Goal: Task Accomplishment & Management: Complete application form

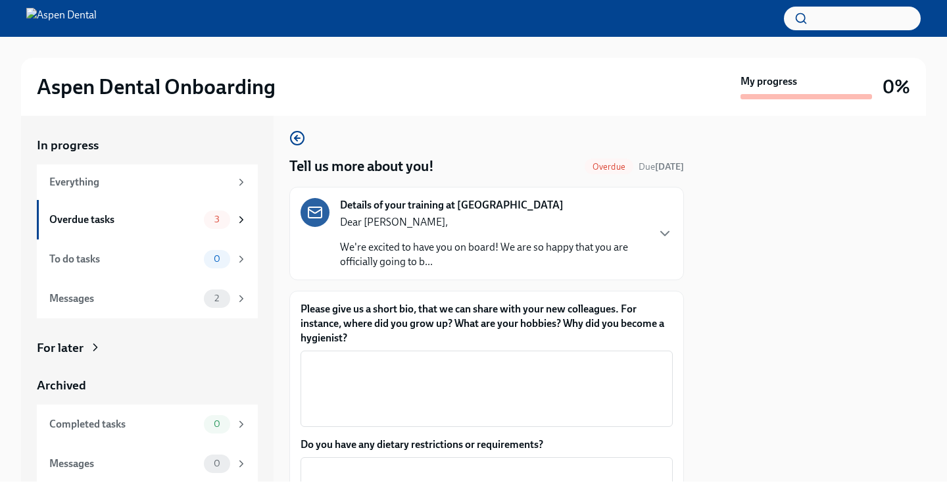
scroll to position [2, 0]
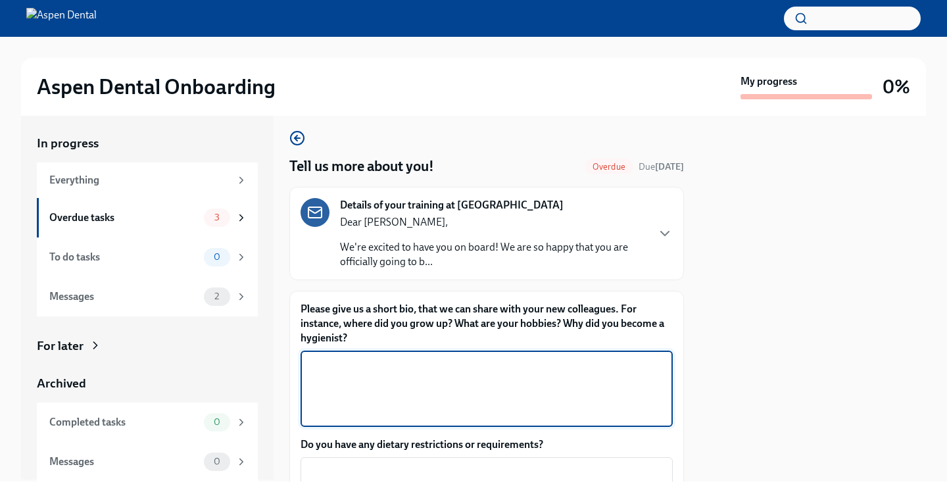
click at [606, 406] on textarea "Please give us a short bio, that we can share with your new colleagues. For ins…" at bounding box center [486, 388] width 356 height 63
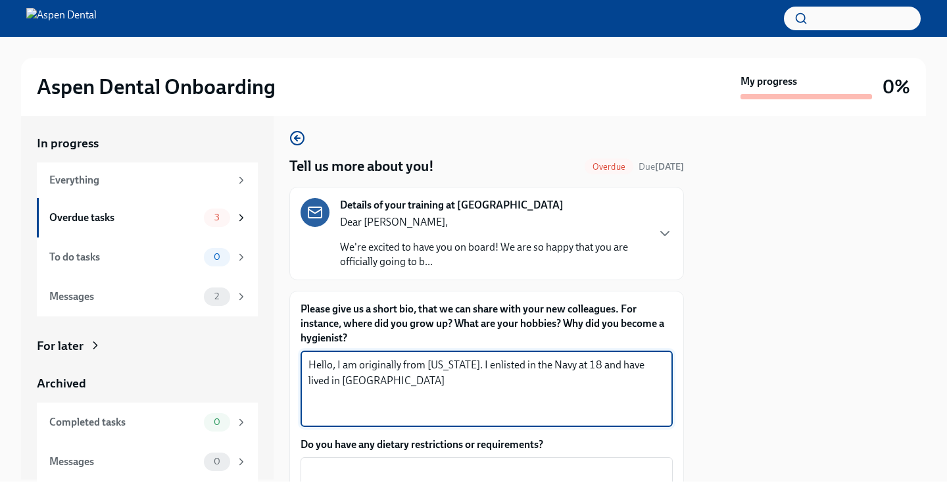
drag, startPoint x: 589, startPoint y: 364, endPoint x: 603, endPoint y: 373, distance: 16.6
click at [603, 373] on textarea "Hello, I am originally from [US_STATE]. I enlisted in the Navy at 18 and have l…" at bounding box center [486, 388] width 356 height 63
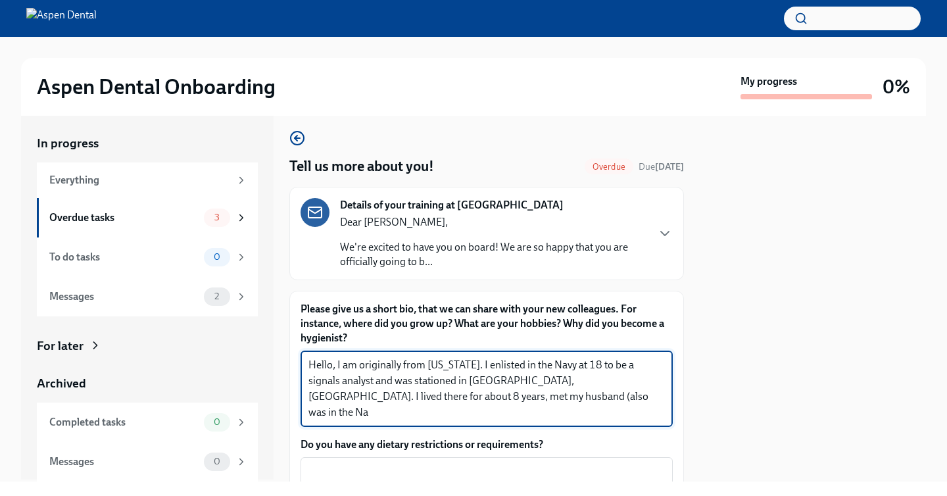
click at [603, 373] on textarea "Hello, I am originally from [US_STATE]. I enlisted in the Navy at 18 to be a si…" at bounding box center [486, 388] width 356 height 63
click at [591, 400] on textarea "Hello, I am originally from [US_STATE]. I enlisted in the Navy at 18 to be a si…" at bounding box center [486, 388] width 356 height 63
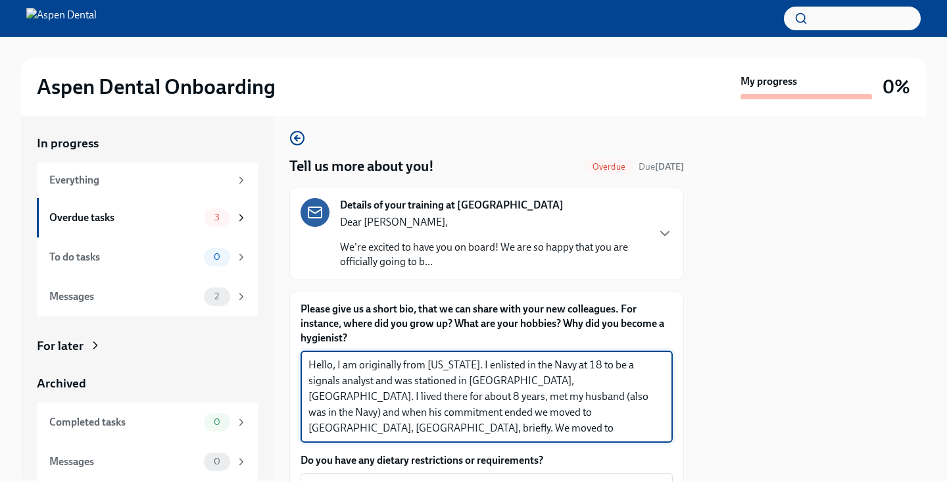
click at [471, 427] on textarea "Hello, I am originally from [US_STATE]. I enlisted in the Navy at 18 to be a si…" at bounding box center [486, 396] width 356 height 79
click at [656, 427] on textarea "Hello, I am originally from [US_STATE]. I enlisted in the Navy at 18 to be a si…" at bounding box center [486, 396] width 356 height 79
click at [661, 428] on textarea "Hello, I am originally from [US_STATE]. I enlisted in the Navy at 18 to be a si…" at bounding box center [486, 396] width 356 height 79
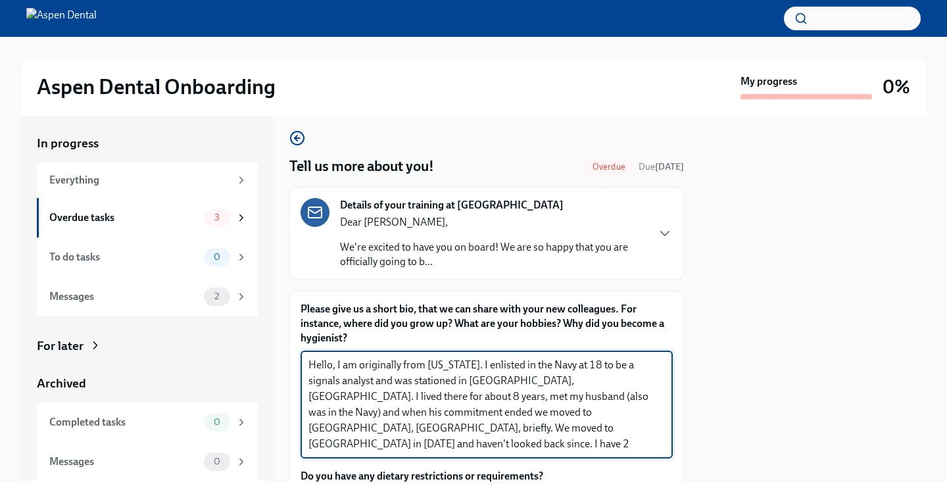
click at [306, 444] on div "Hello, I am originally from [US_STATE]. I enlisted in the Navy at 18 to be a si…" at bounding box center [486, 404] width 372 height 108
click at [308, 448] on div "Hello, I am originally from [US_STATE]. I enlisted in the Navy at 18 to be a si…" at bounding box center [486, 404] width 372 height 108
click at [308, 444] on textarea "Hello, I am originally from [US_STATE]. I enlisted in the Navy at 18 to be a si…" at bounding box center [486, 404] width 356 height 95
click at [491, 448] on textarea "Hello, I am originally from [US_STATE]. I enlisted in the Navy at 18 to be a si…" at bounding box center [486, 404] width 356 height 95
click at [499, 380] on textarea "Hello, I am originally from [US_STATE]. I enlisted in the Navy at 18 to be a si…" at bounding box center [486, 404] width 356 height 95
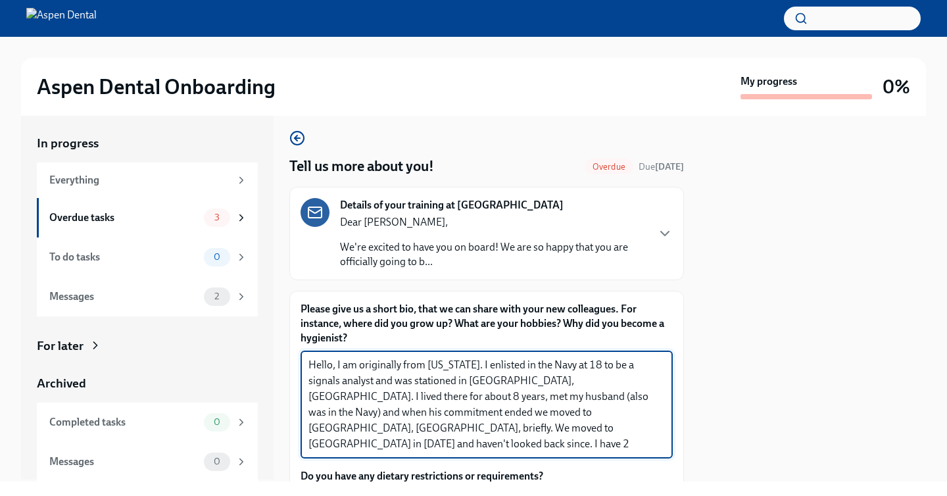
click at [462, 396] on textarea "Hello, I am originally from [US_STATE]. I enlisted in the Navy at 18 to be a si…" at bounding box center [486, 404] width 356 height 95
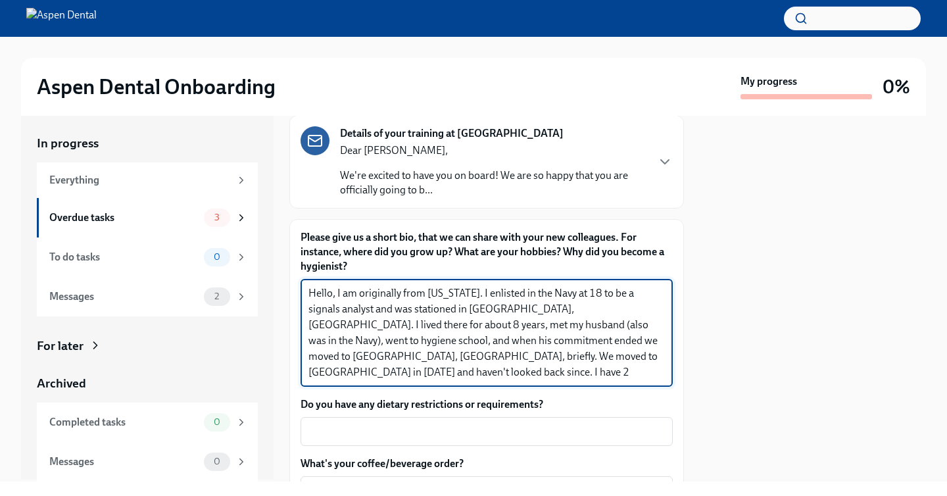
scroll to position [80, 0]
click at [662, 374] on textarea "Hello, I am originally from [US_STATE]. I enlisted in the Navy at 18 to be a si…" at bounding box center [486, 331] width 356 height 95
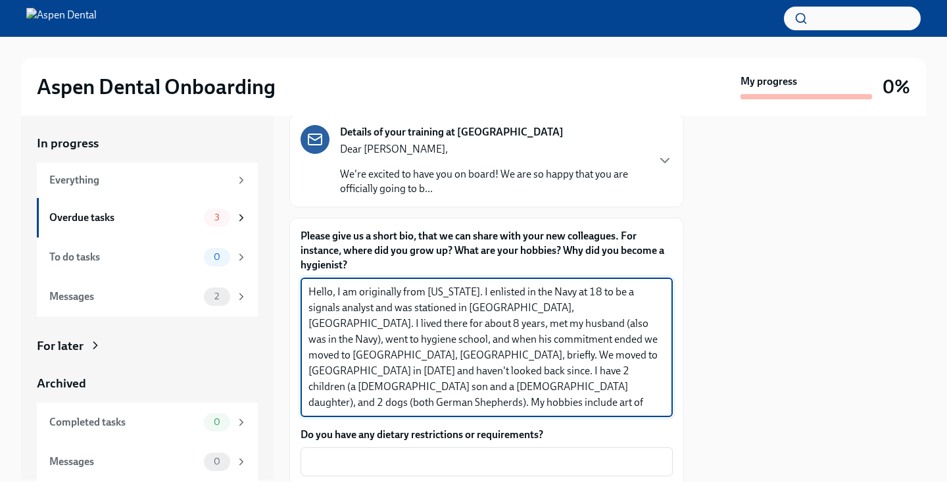
click at [359, 386] on textarea "Hello, I am originally from [US_STATE]. I enlisted in the Navy at 18 to be a si…" at bounding box center [486, 347] width 356 height 126
click at [606, 389] on textarea "Hello, I am originally from [US_STATE]. I enlisted in the Navy at 18 to be a si…" at bounding box center [486, 347] width 356 height 126
click at [483, 398] on textarea "Hello, I am originally from [US_STATE]. I enlisted in the Navy at 18 to be a si…" at bounding box center [486, 347] width 356 height 126
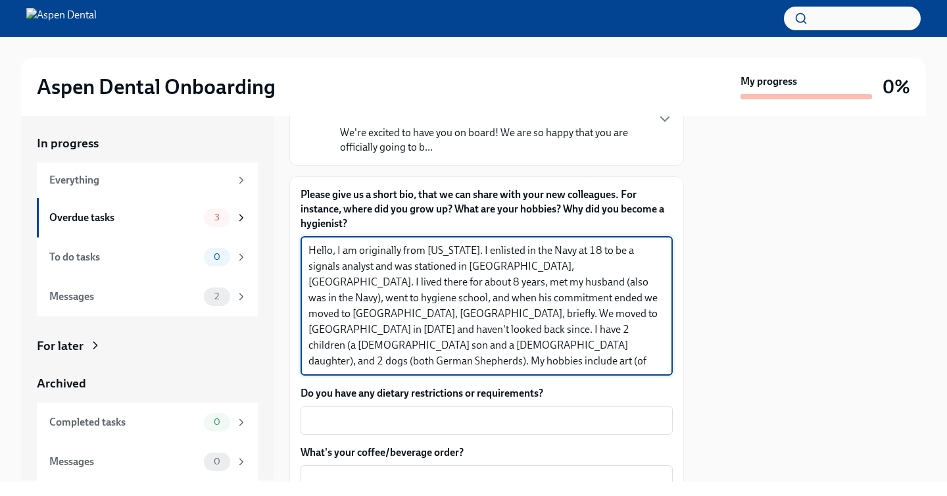
scroll to position [122, 0]
click at [441, 364] on textarea "Hello, I am originally from [US_STATE]. I enlisted in the Navy at 18 to be a si…" at bounding box center [486, 305] width 356 height 126
click at [473, 366] on textarea "Hello, I am originally from [US_STATE]. I enlisted in the Navy at 18 to be a si…" at bounding box center [486, 305] width 356 height 126
type textarea "Hello, I am originally from [US_STATE]. I enlisted in the Navy at 18 to be a si…"
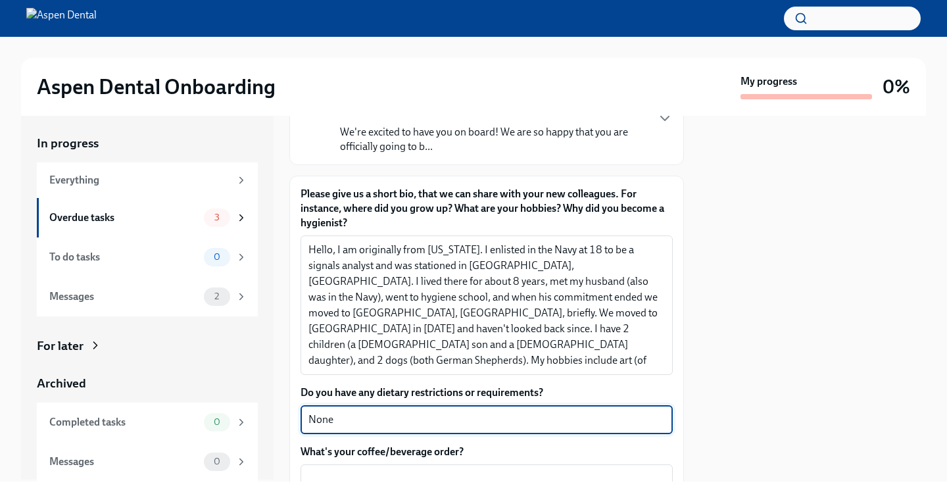
type textarea "None"
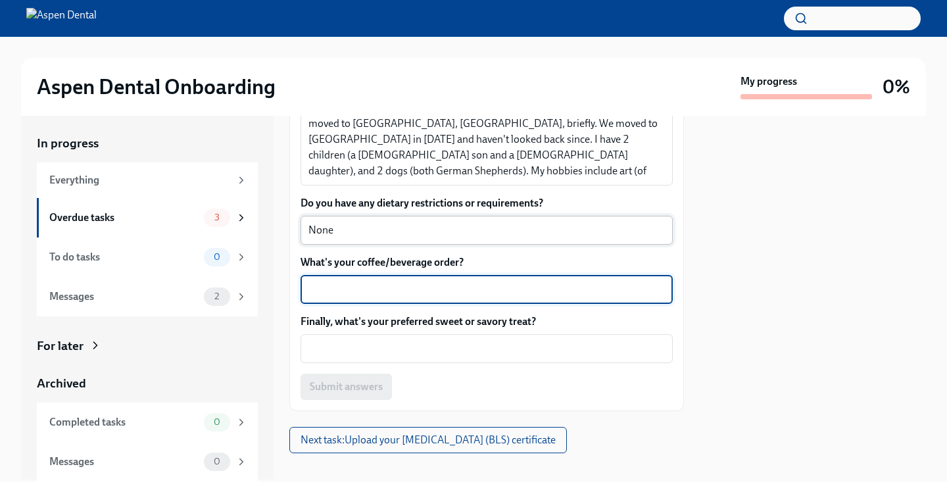
scroll to position [325, 0]
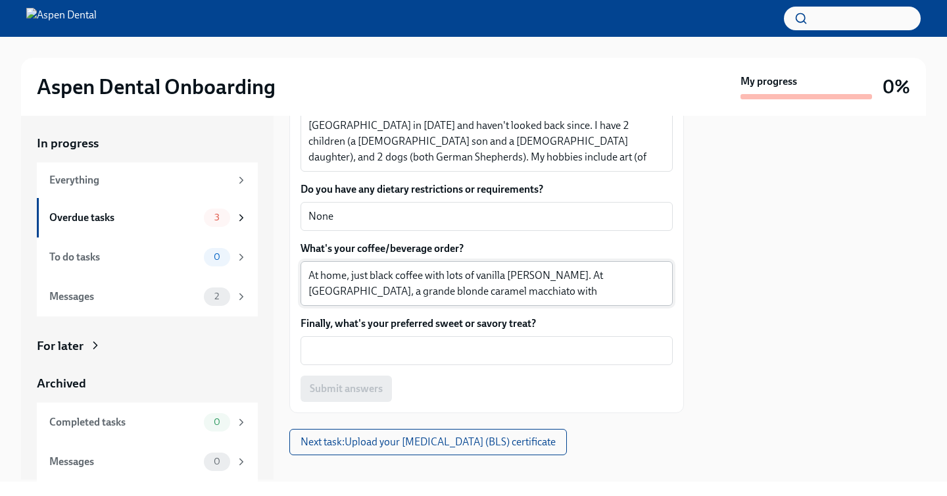
click at [305, 290] on div "At home, just black coffee with lots of vanilla [PERSON_NAME]. At [GEOGRAPHIC_D…" at bounding box center [486, 283] width 372 height 45
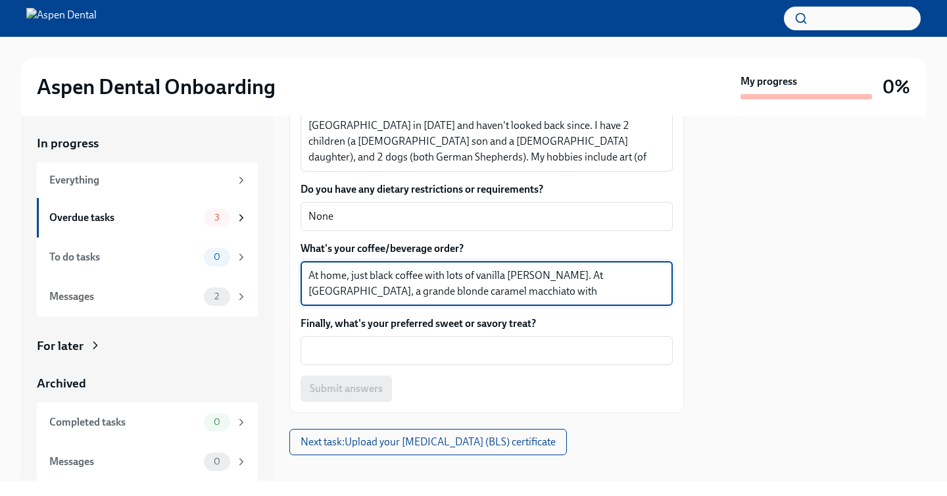
click at [310, 290] on textarea "At home, just black coffee with lots of vanilla [PERSON_NAME]. At [GEOGRAPHIC_D…" at bounding box center [486, 284] width 356 height 32
click at [619, 276] on textarea "At home, just black coffee with lots of vanilla [PERSON_NAME]. At [GEOGRAPHIC_D…" at bounding box center [486, 284] width 356 height 32
click at [593, 289] on textarea "At home, just black coffee with lots of vanilla [PERSON_NAME]. At [GEOGRAPHIC_D…" at bounding box center [486, 284] width 356 height 32
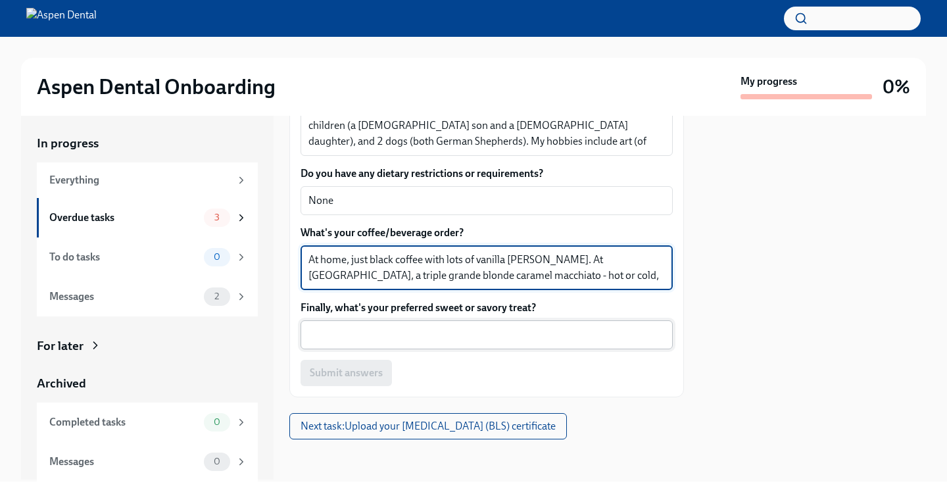
type textarea "At home, just black coffee with lots of vanilla [PERSON_NAME]. At [GEOGRAPHIC_D…"
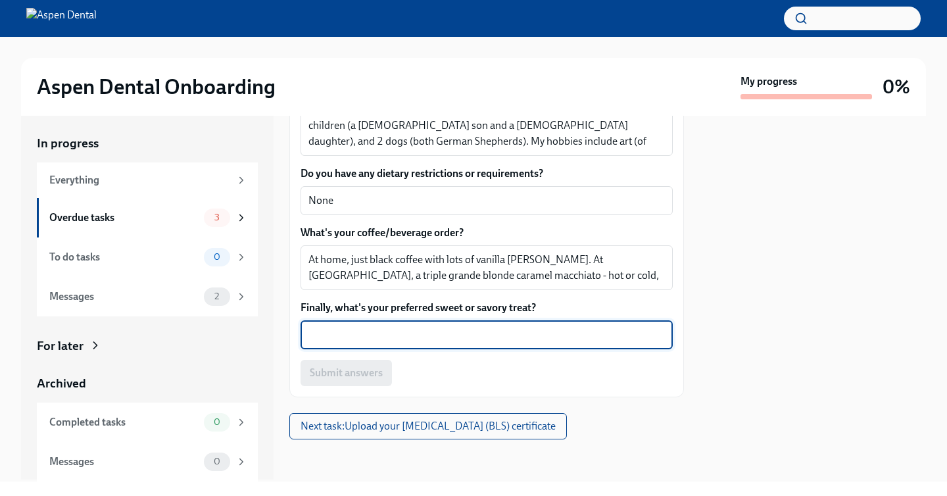
click at [504, 329] on textarea "Finally, what's your preferred sweet or savory treat?" at bounding box center [486, 335] width 356 height 16
type textarea "M"
type textarea "I"
click at [343, 338] on textarea "Honeslty everything, I'm not picky." at bounding box center [486, 335] width 356 height 16
click at [373, 339] on textarea "Honestly everything, I'm not picky." at bounding box center [486, 335] width 356 height 16
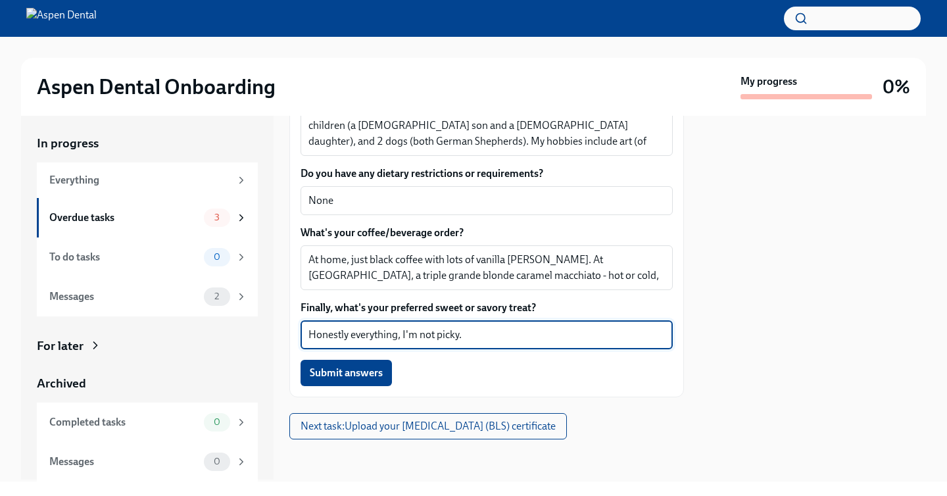
click at [373, 339] on textarea "Honestly everything, I'm not picky." at bounding box center [486, 335] width 356 height 16
click at [513, 345] on div "Honestly anything, I'm not picky. x ​" at bounding box center [486, 334] width 372 height 29
click at [525, 333] on textarea "Honestly anything, I'm not picky." at bounding box center [486, 335] width 356 height 16
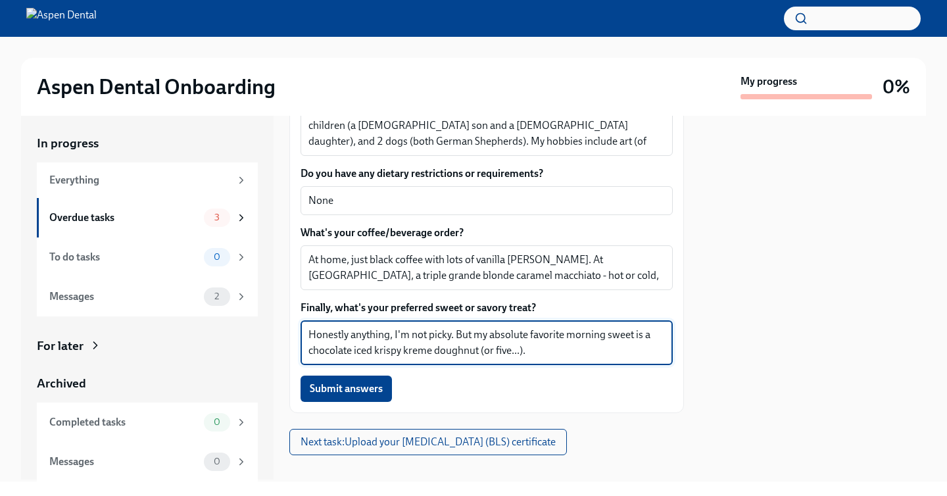
click at [420, 357] on textarea "Honestly anything, I'm not picky. But my absolute favorite morning sweet is a c…" at bounding box center [486, 343] width 356 height 32
click at [410, 352] on textarea "Honestly anything, I'm not picky. But my absolute favorite morning sweet is a c…" at bounding box center [486, 343] width 356 height 32
click at [379, 352] on textarea "Honestly anything, I'm not picky. But my absolute favorite morning sweet is a c…" at bounding box center [486, 343] width 356 height 32
click at [583, 341] on textarea "Honestly anything, I'm not picky. But my absolute favorite morning sweet is a c…" at bounding box center [486, 343] width 356 height 32
type textarea "Honestly anything, I'm not picky. But my absolute favorite morning sweet is a c…"
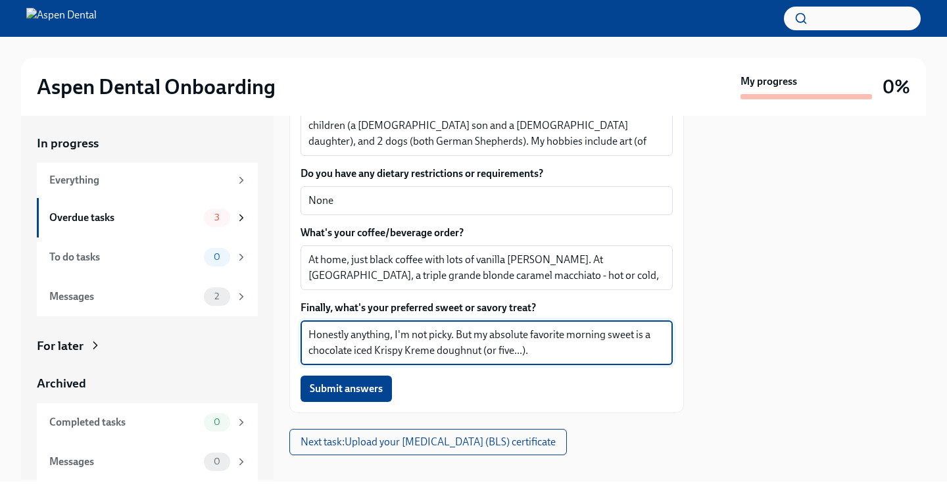
click at [567, 366] on div "Please give us a short bio, that we can share with your new colleagues. For ins…" at bounding box center [486, 185] width 372 height 434
click at [567, 353] on textarea "Honestly anything, I'm not picky. But my absolute favorite morning sweet is a c…" at bounding box center [486, 343] width 356 height 32
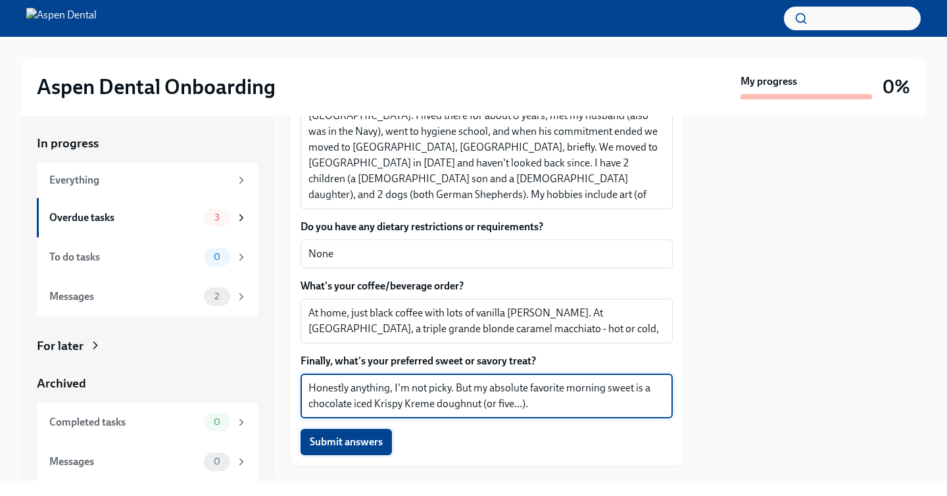
scroll to position [356, 0]
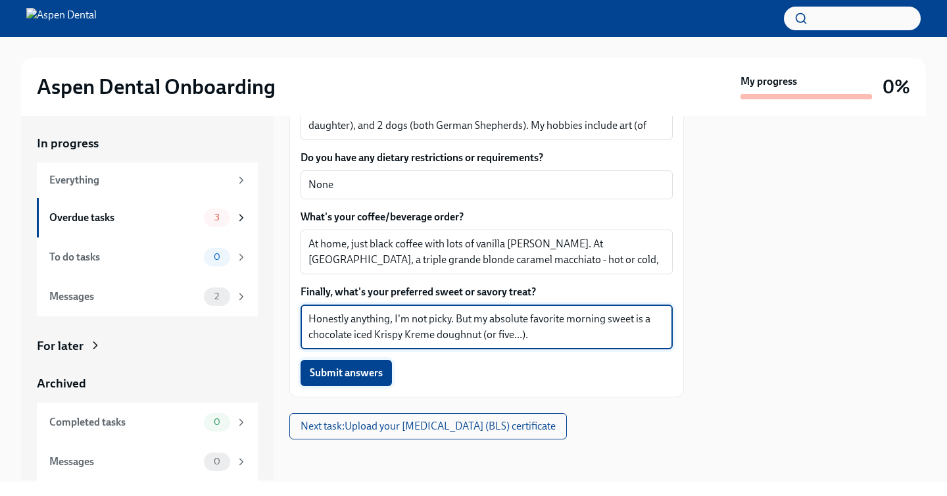
click at [370, 373] on span "Submit answers" at bounding box center [346, 372] width 73 height 13
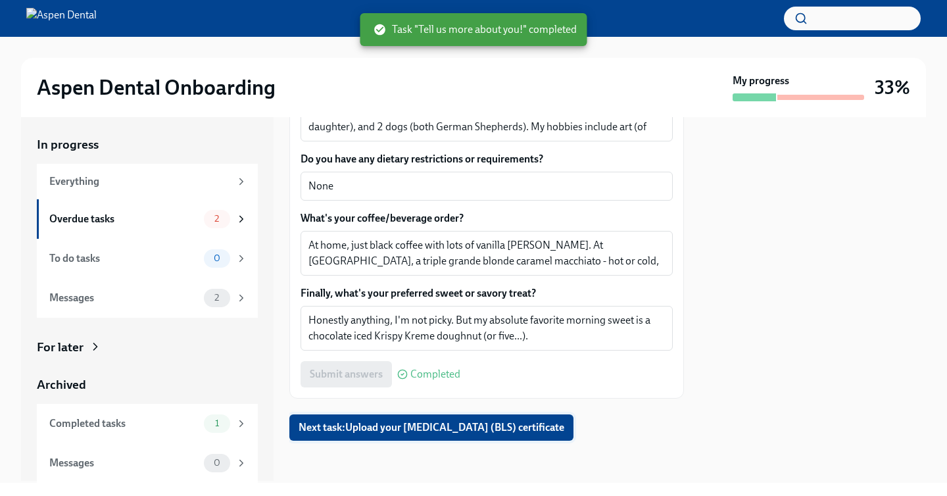
click at [413, 423] on span "Next task : Upload your [MEDICAL_DATA] (BLS) certificate" at bounding box center [432, 427] width 266 height 13
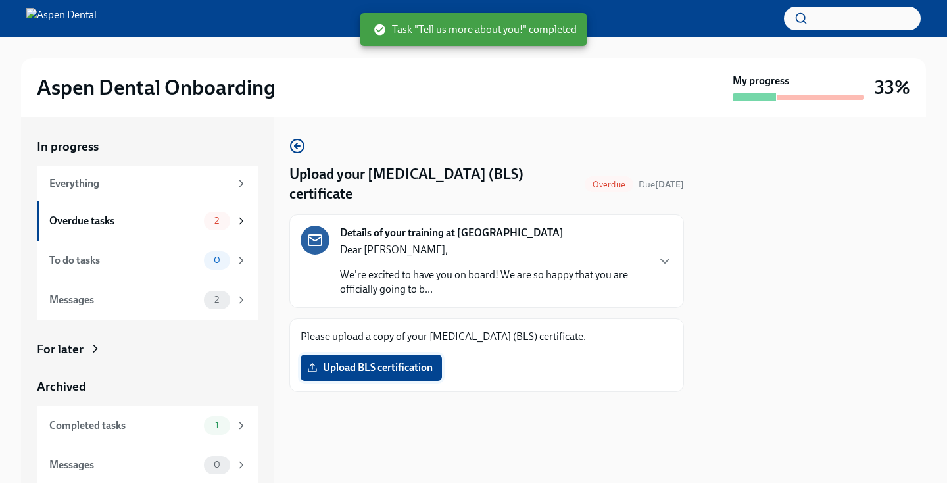
click at [354, 367] on span "Upload BLS certification" at bounding box center [371, 367] width 123 height 13
click at [0, 0] on input "Upload BLS certification" at bounding box center [0, 0] width 0 height 0
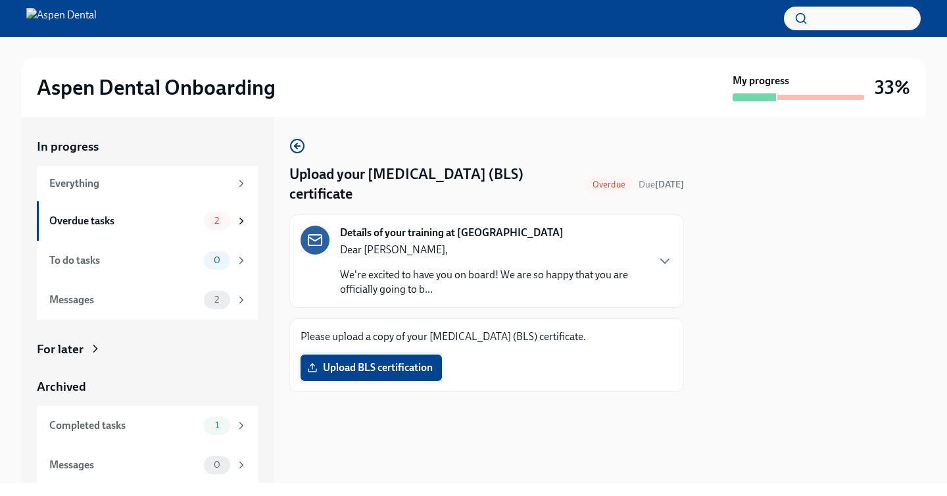
click at [406, 369] on span "Upload BLS certification" at bounding box center [371, 367] width 123 height 13
click at [0, 0] on input "Upload BLS certification" at bounding box center [0, 0] width 0 height 0
click at [635, 263] on div "Dear [PERSON_NAME], We're excited to have you on board! We are so happy that yo…" at bounding box center [493, 270] width 306 height 54
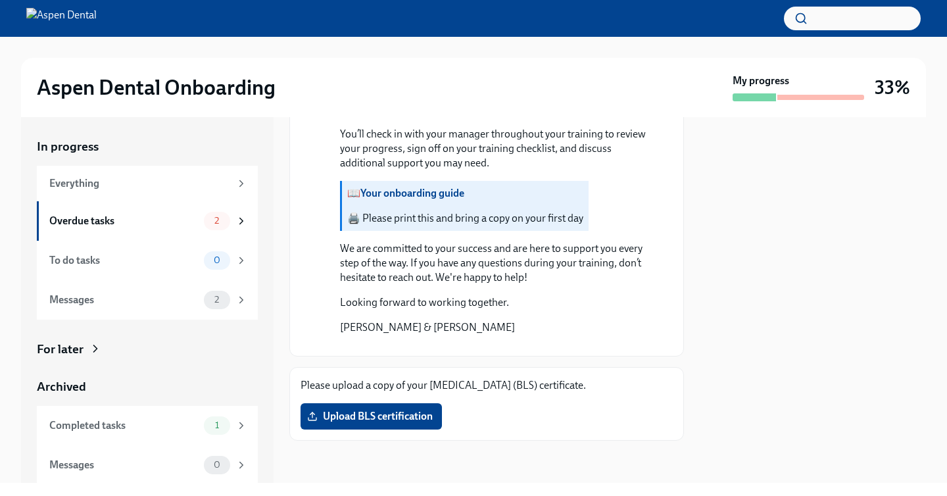
scroll to position [1213, 0]
click at [341, 420] on span "Upload BLS certification" at bounding box center [371, 416] width 123 height 13
click at [0, 0] on input "Upload BLS certification" at bounding box center [0, 0] width 0 height 0
click at [410, 403] on label "Upload BLS certification" at bounding box center [370, 416] width 141 height 26
click at [0, 0] on input "Upload BLS certification" at bounding box center [0, 0] width 0 height 0
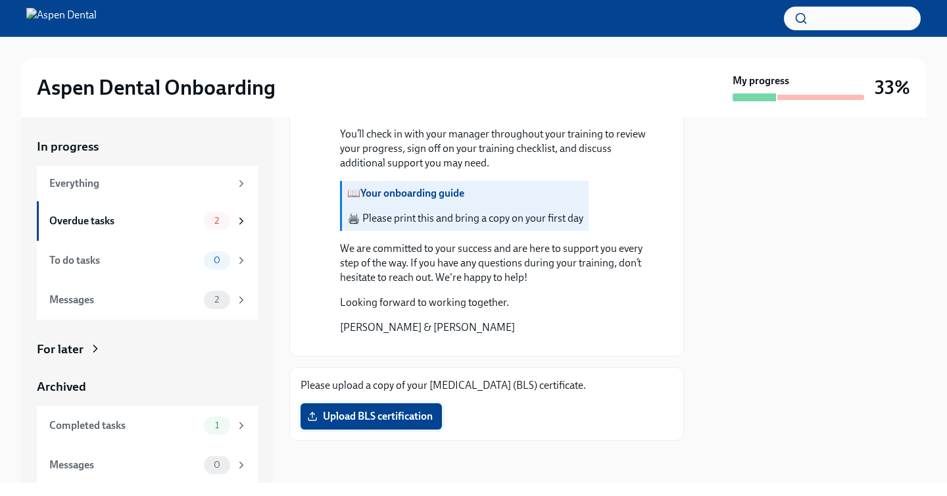
click at [409, 408] on label "Upload BLS certification" at bounding box center [370, 416] width 141 height 26
click at [0, 0] on input "Upload BLS certification" at bounding box center [0, 0] width 0 height 0
click at [409, 408] on label "Upload BLS certification" at bounding box center [370, 416] width 141 height 26
click at [0, 0] on input "Upload BLS certification" at bounding box center [0, 0] width 0 height 0
click at [409, 408] on label "Upload BLS certification" at bounding box center [370, 416] width 141 height 26
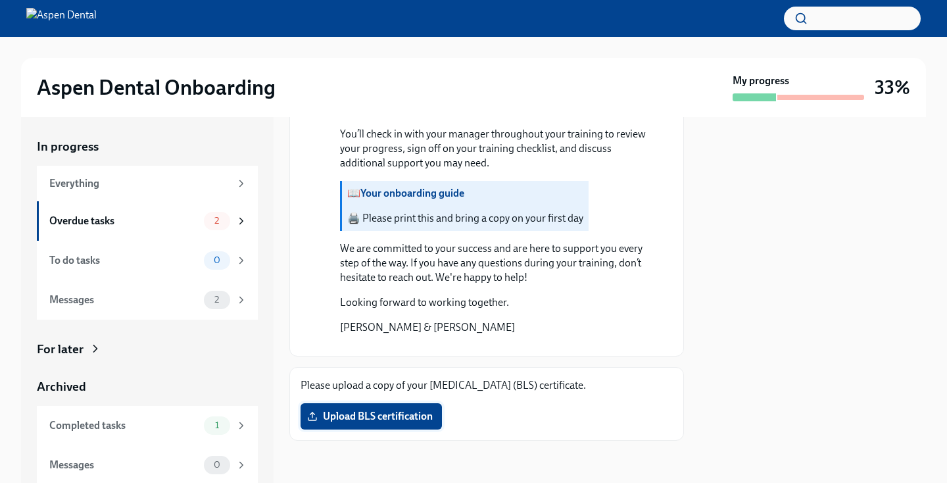
click at [0, 0] on input "Upload BLS certification" at bounding box center [0, 0] width 0 height 0
